Goal: Navigation & Orientation: Find specific page/section

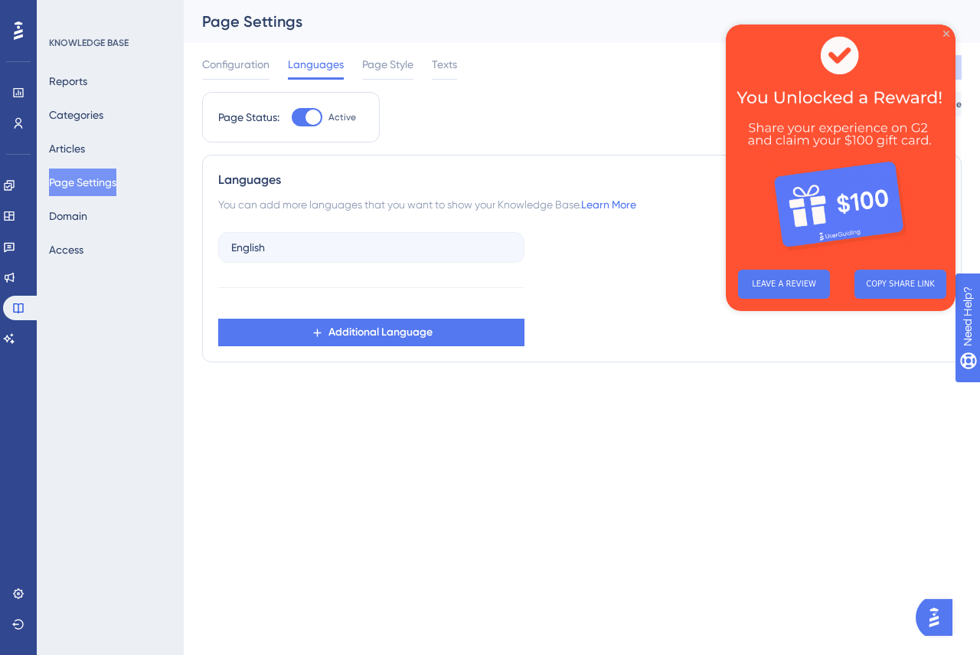
click at [945, 34] on icon "Close Preview" at bounding box center [946, 34] width 6 height 6
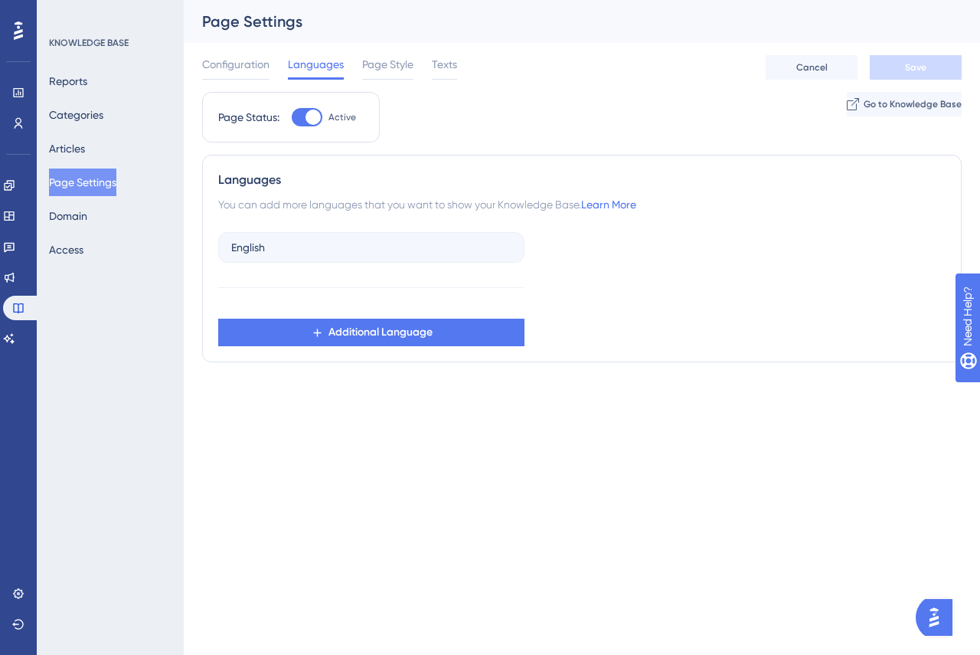
click at [616, 114] on div "Page Status: Active Go to Knowledge Base" at bounding box center [581, 123] width 759 height 63
click at [237, 64] on span "Configuration" at bounding box center [235, 64] width 67 height 18
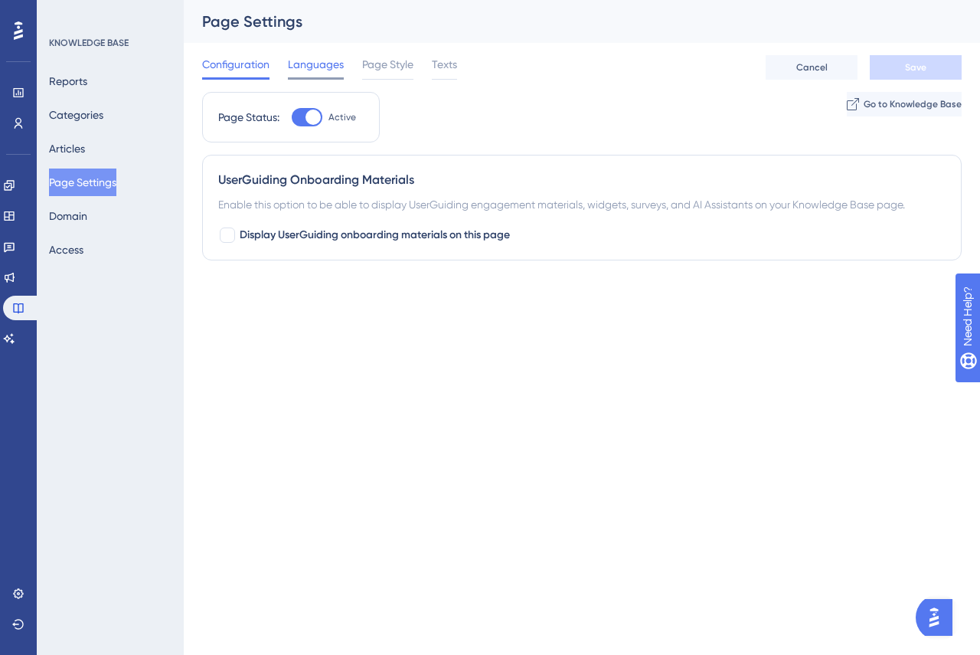
click at [308, 64] on span "Languages" at bounding box center [316, 64] width 56 height 18
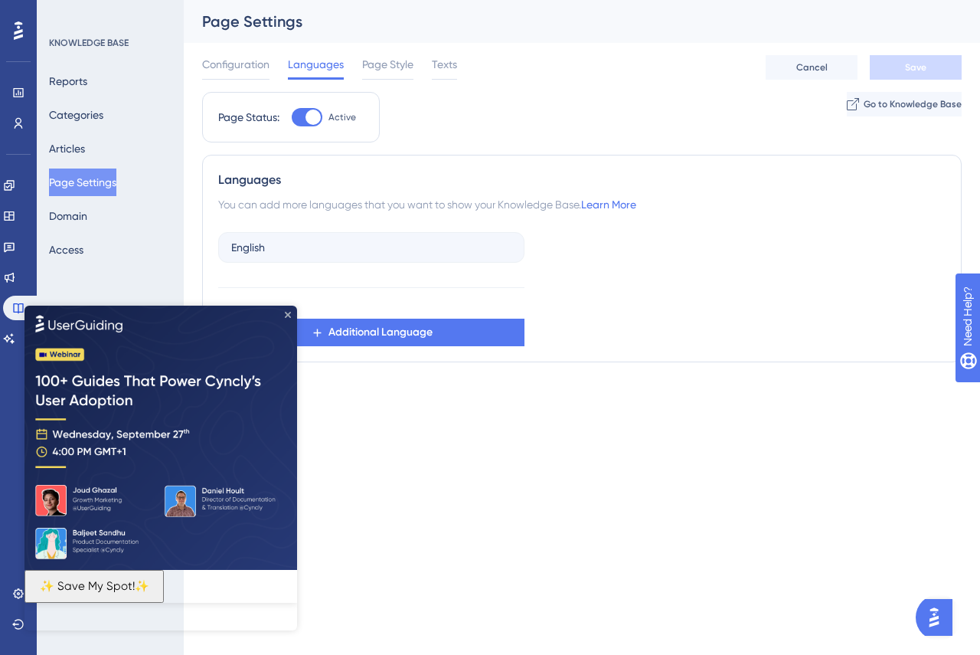
drag, startPoint x: 289, startPoint y: 313, endPoint x: 371, endPoint y: 417, distance: 132.0
click at [289, 313] on icon "Close Preview" at bounding box center [288, 314] width 6 height 6
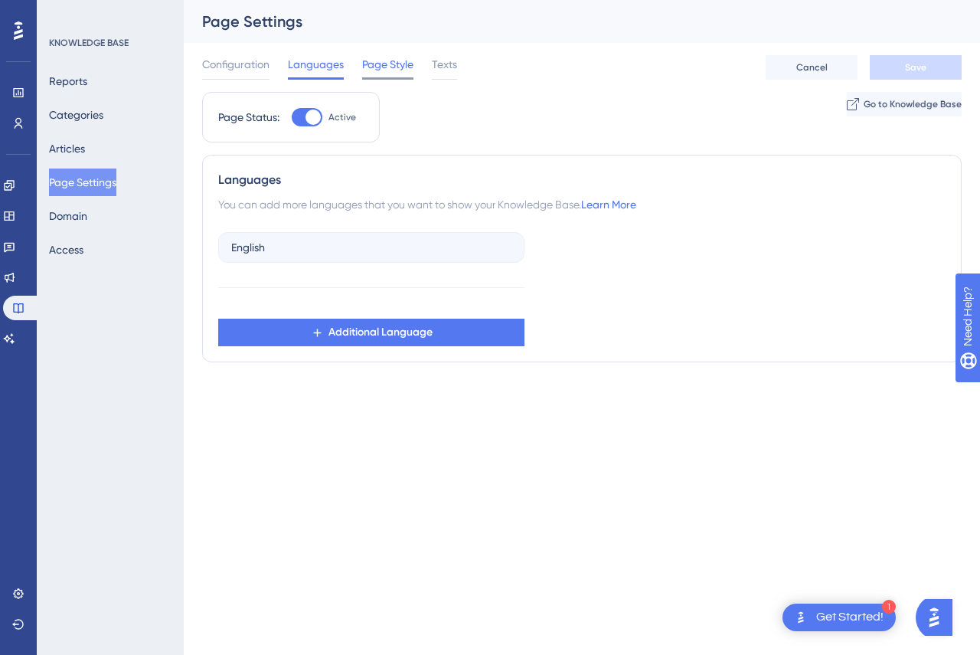
click at [382, 64] on span "Page Style" at bounding box center [387, 64] width 51 height 18
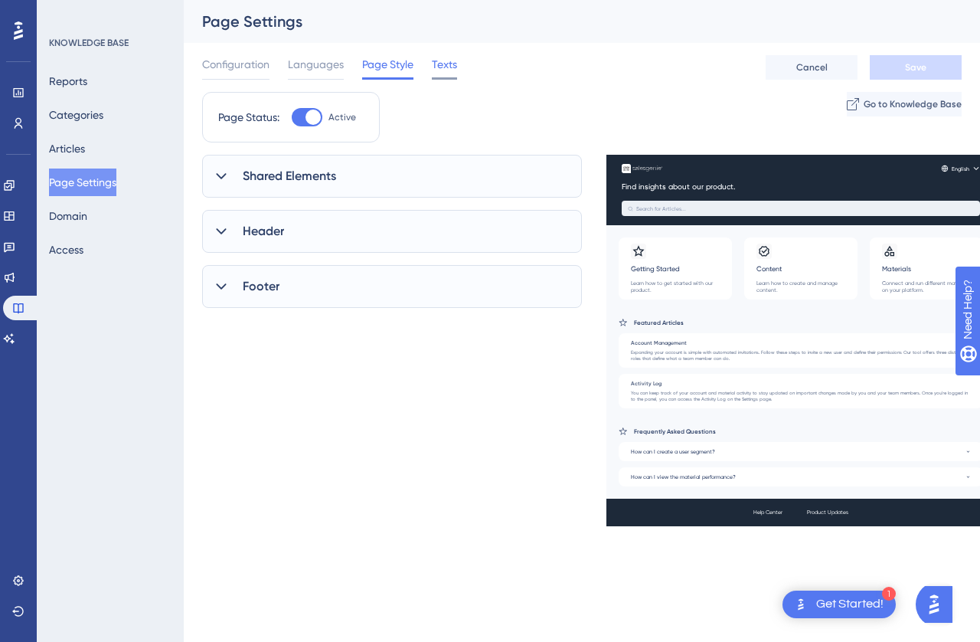
click at [445, 60] on span "Texts" at bounding box center [444, 64] width 25 height 18
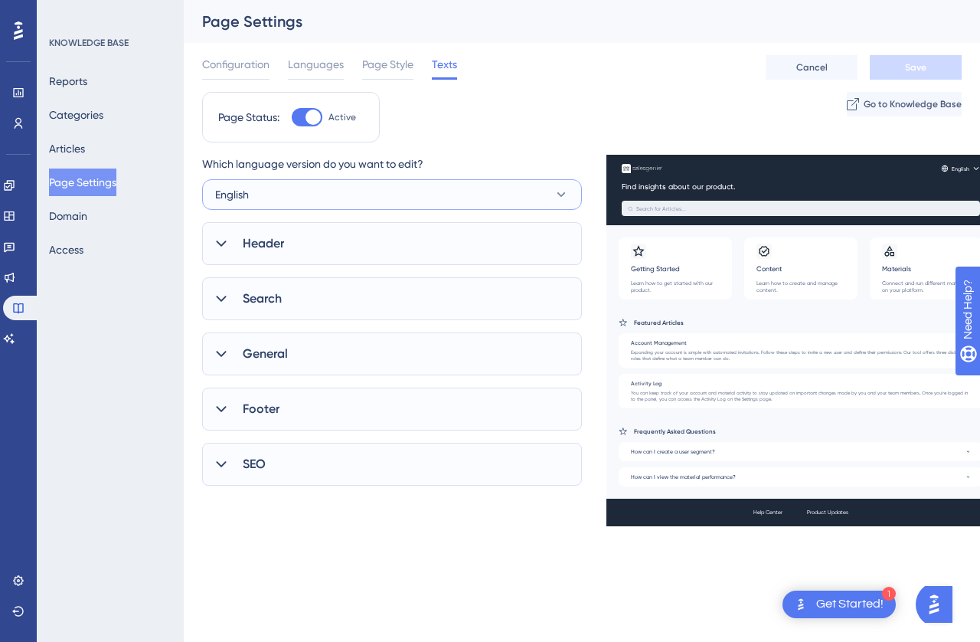
click at [504, 190] on button "English" at bounding box center [392, 194] width 380 height 31
click at [325, 62] on span "Languages" at bounding box center [316, 64] width 56 height 18
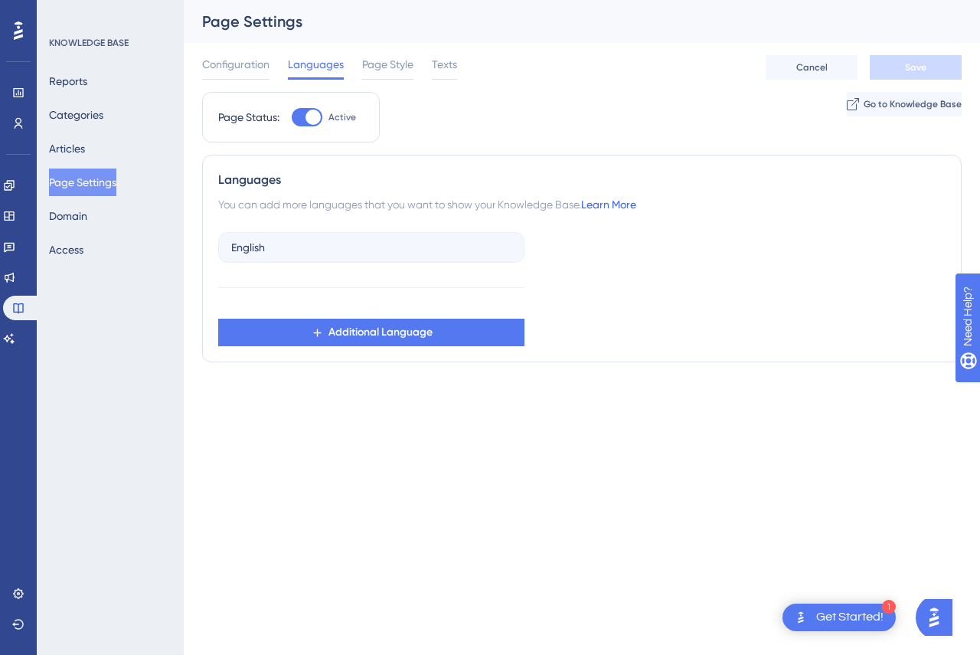
click at [625, 205] on link "Learn More" at bounding box center [608, 204] width 55 height 12
